Goal: Communication & Community: Connect with others

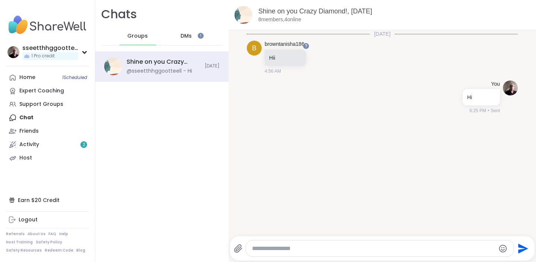
click at [30, 116] on div "Home 1 Scheduled Expert Coaching Support Groups Chat Friends Activity 2 Host" at bounding box center [47, 118] width 83 height 94
click at [190, 34] on span "DMs" at bounding box center [185, 35] width 11 height 7
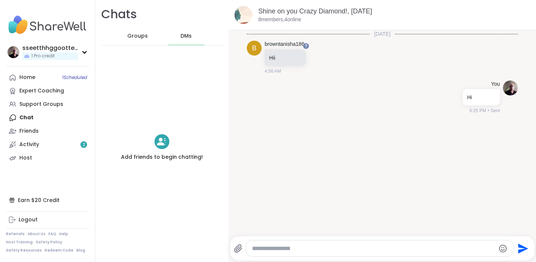
click at [135, 36] on span "Groups" at bounding box center [137, 35] width 20 height 7
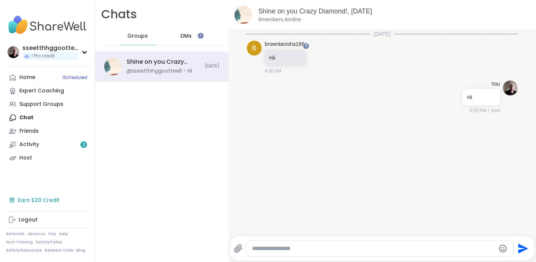
click at [41, 201] on div "Earn $20 Credit" at bounding box center [47, 199] width 83 height 13
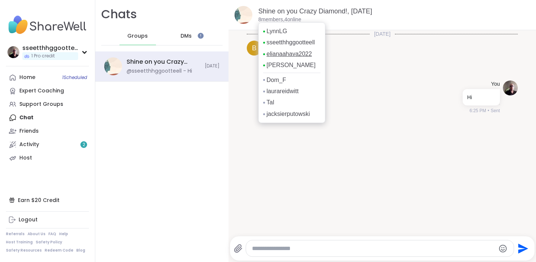
click at [289, 54] on link "elianaahava2022" at bounding box center [288, 54] width 45 height 8
click at [277, 31] on link "LynnLG" at bounding box center [276, 31] width 20 height 8
click at [274, 65] on link "dodi" at bounding box center [290, 65] width 49 height 8
click at [278, 18] on p "8 members, 4 online" at bounding box center [279, 19] width 43 height 7
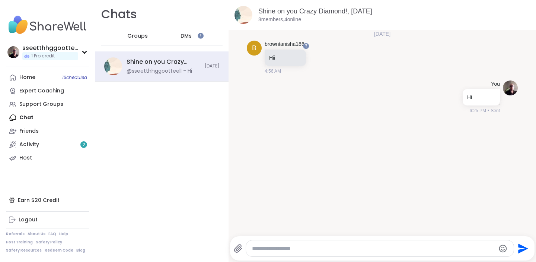
click at [326, 17] on div "Shine on you Crazy Diamond!, Oct 12 8 members, 4 online" at bounding box center [394, 15] width 272 height 17
click at [35, 73] on link "Home 1 Scheduled" at bounding box center [47, 77] width 83 height 13
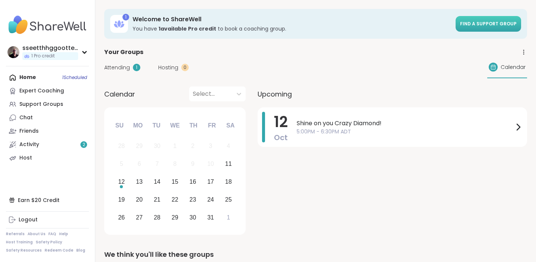
click at [486, 22] on span "Find a support group" at bounding box center [488, 23] width 57 height 6
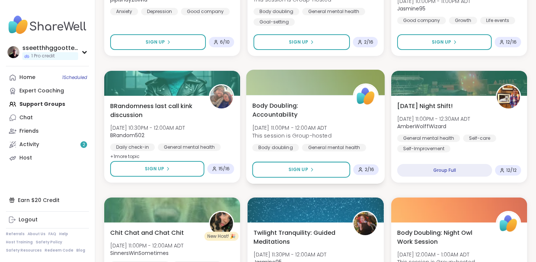
scroll to position [827, 0]
